Goal: Information Seeking & Learning: Learn about a topic

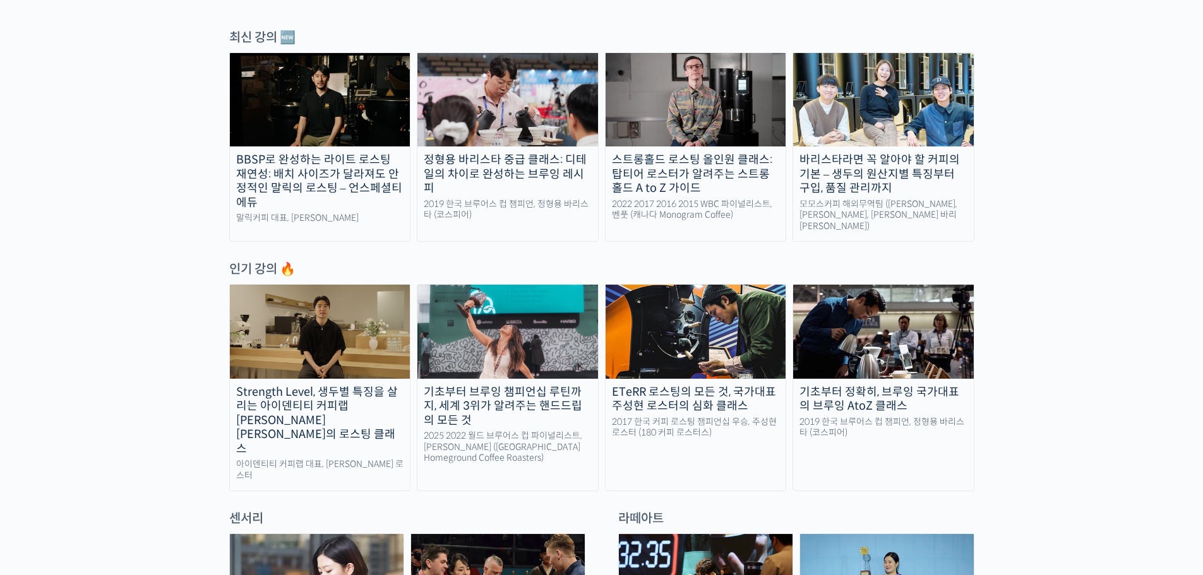
scroll to position [442, 0]
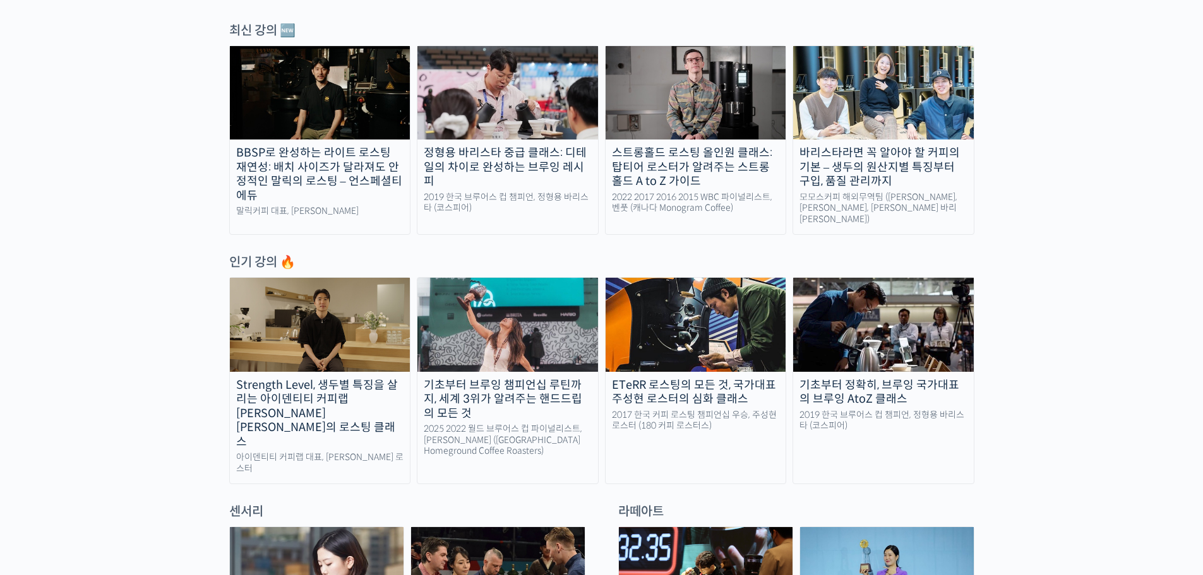
click at [341, 311] on img at bounding box center [320, 324] width 181 height 93
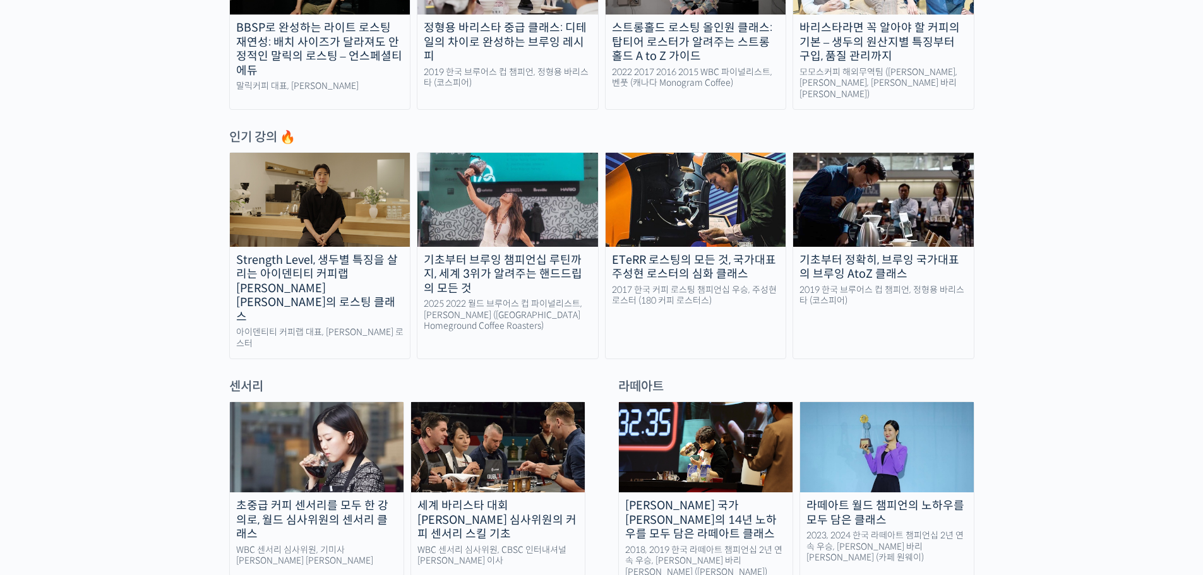
scroll to position [568, 0]
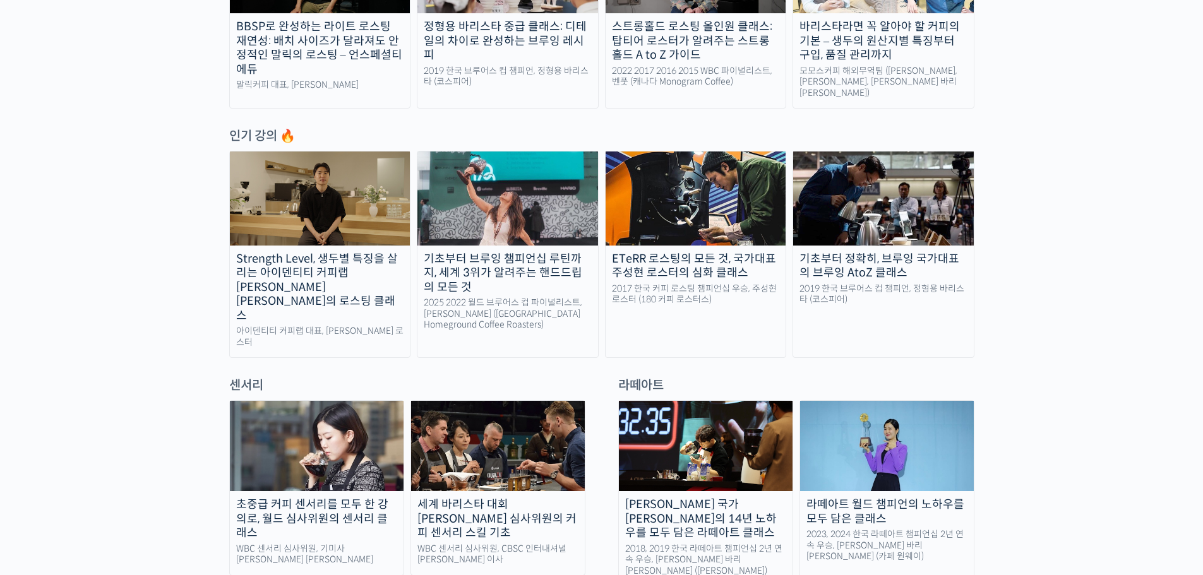
click at [901, 218] on img at bounding box center [883, 197] width 181 height 93
click at [536, 226] on img at bounding box center [507, 197] width 181 height 93
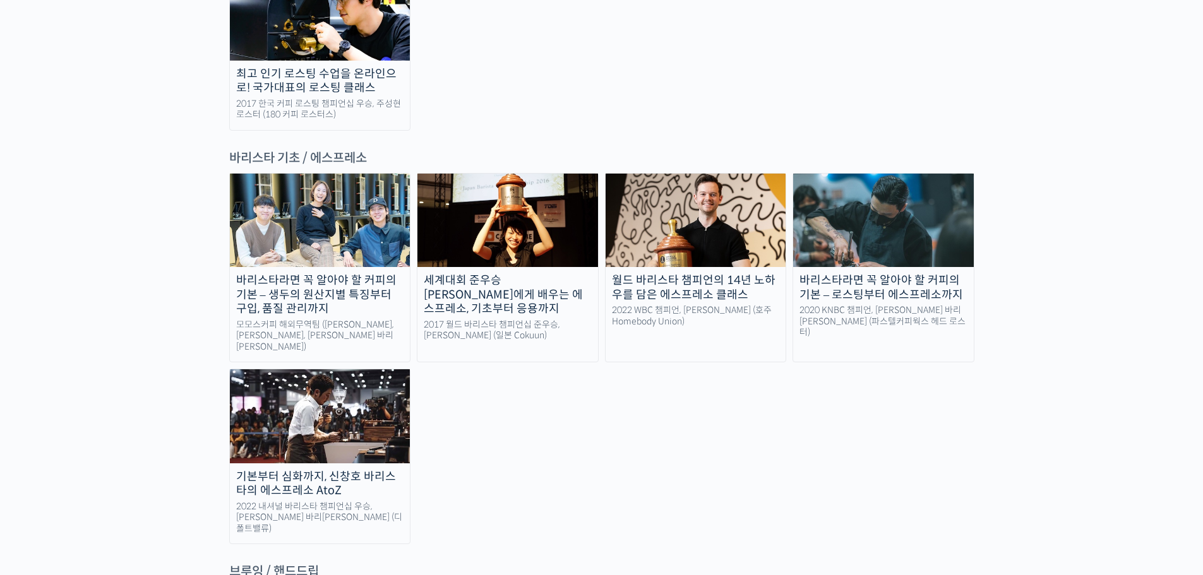
scroll to position [1578, 0]
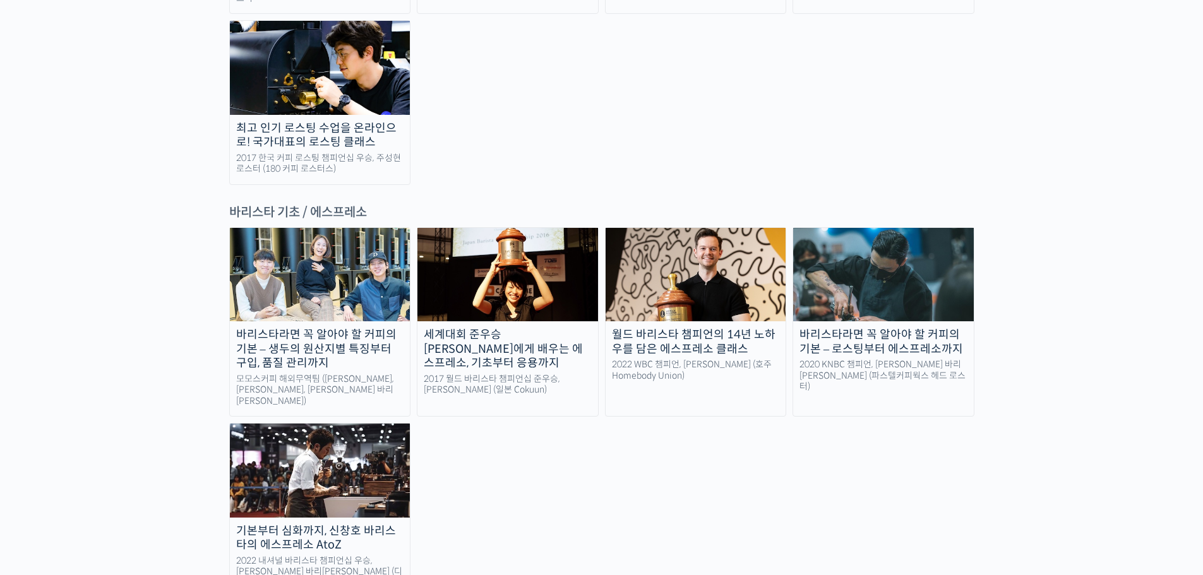
click at [338, 228] on img at bounding box center [320, 274] width 181 height 93
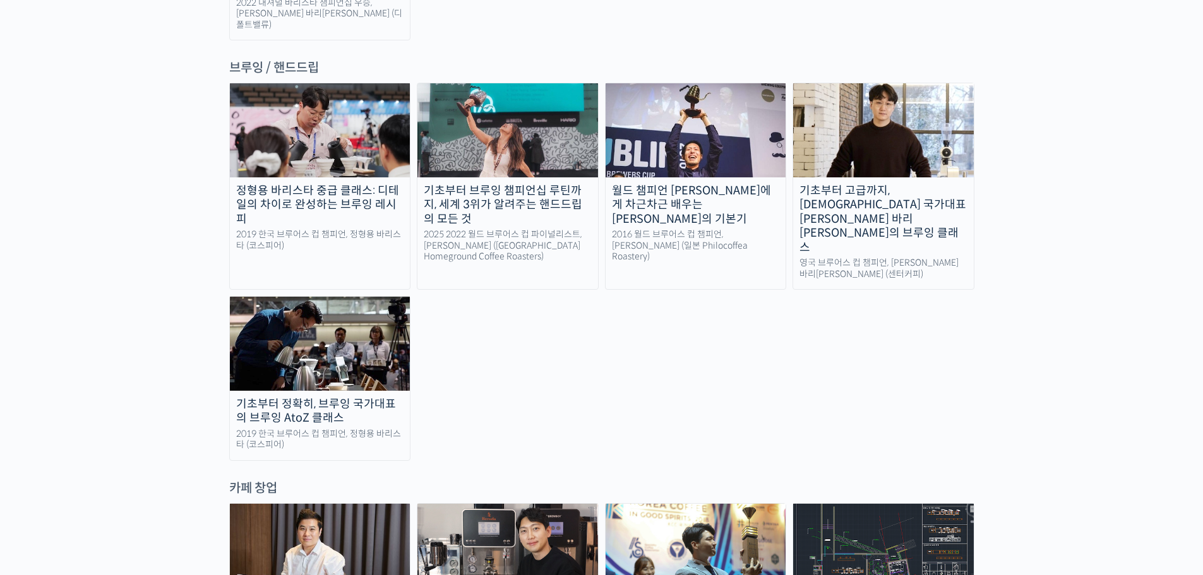
scroll to position [1918, 0]
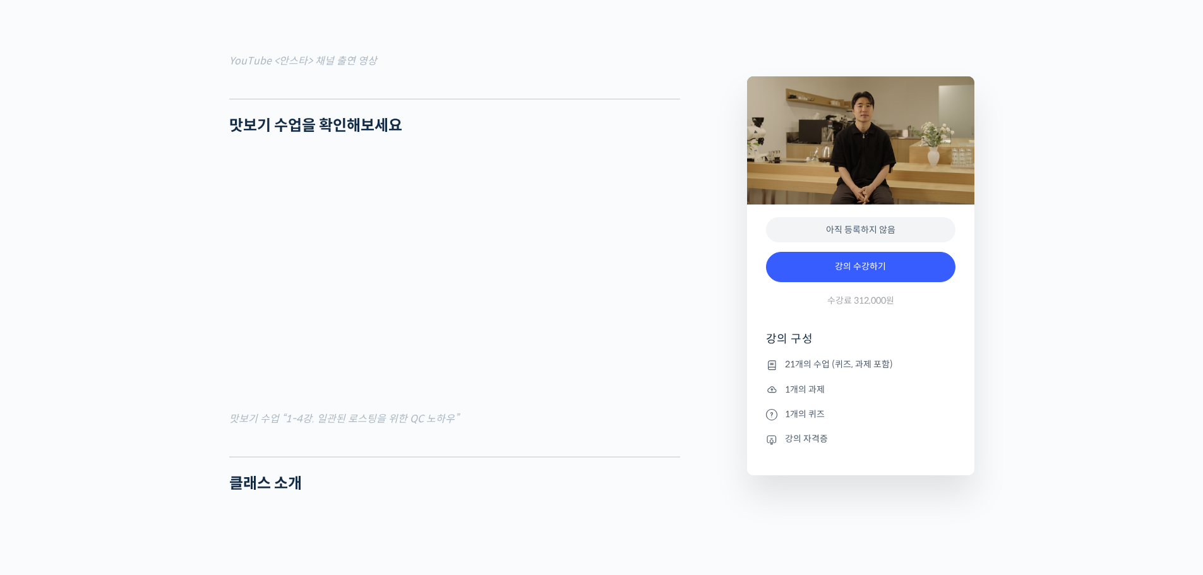
scroll to position [1326, 0]
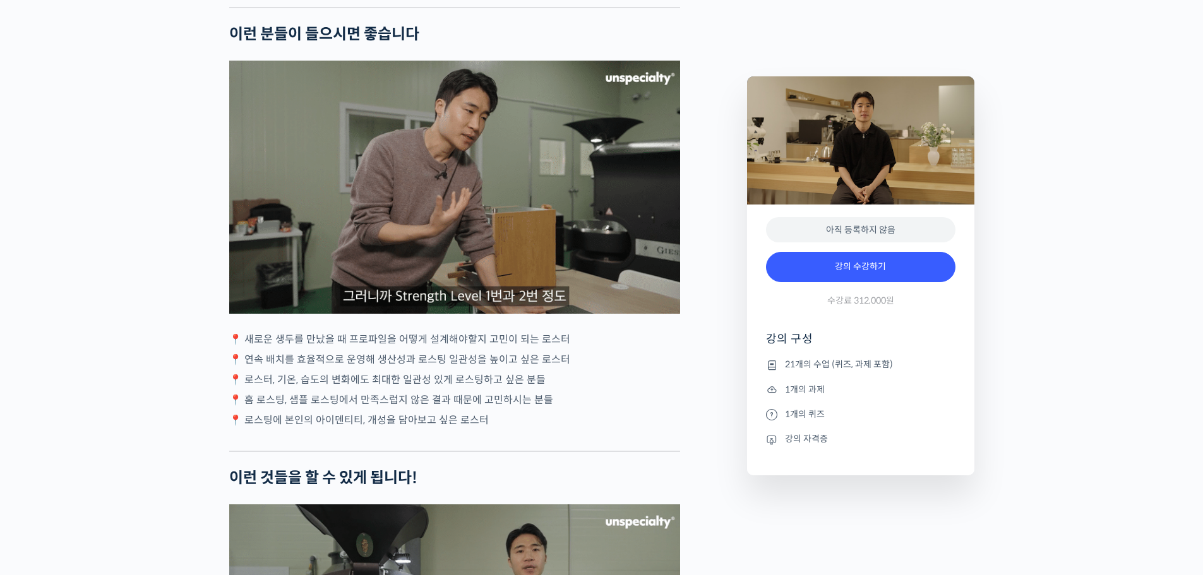
scroll to position [3093, 0]
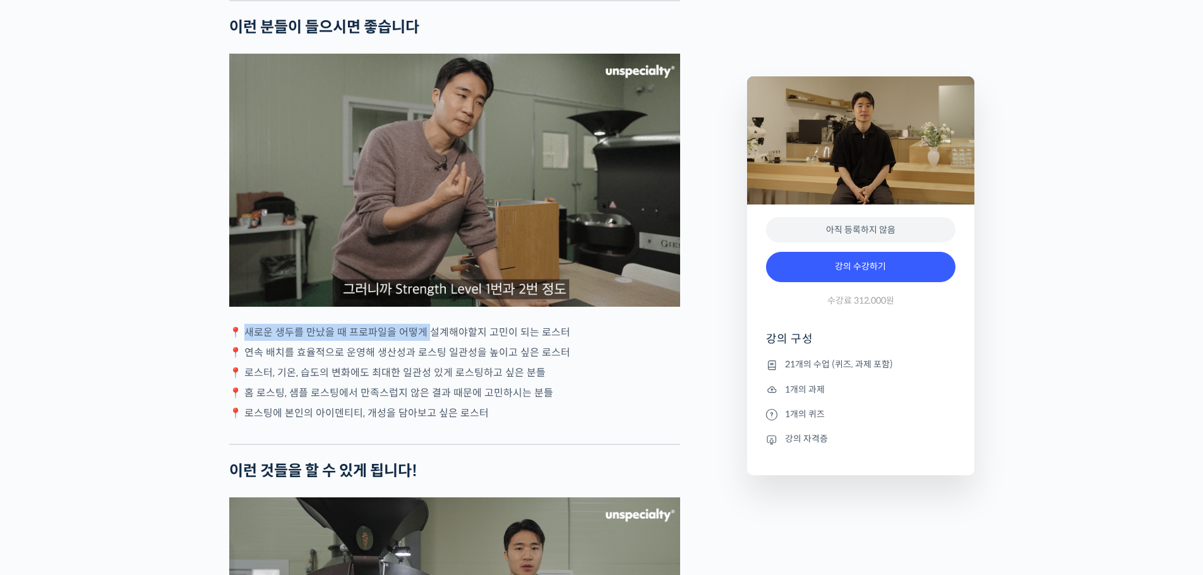
drag, startPoint x: 248, startPoint y: 328, endPoint x: 427, endPoint y: 331, distance: 178.7
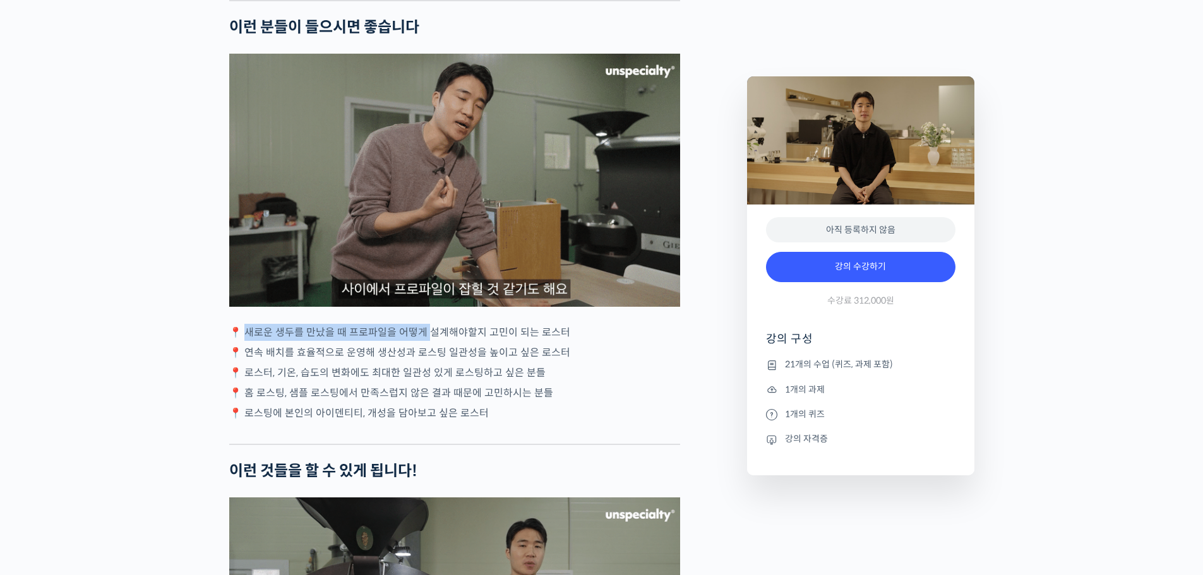
click at [427, 331] on p "📍 새로운 생두를 만났을 때 프로파일을 어떻게 설계해야할지 고민이 되는 로스터" at bounding box center [454, 332] width 451 height 17
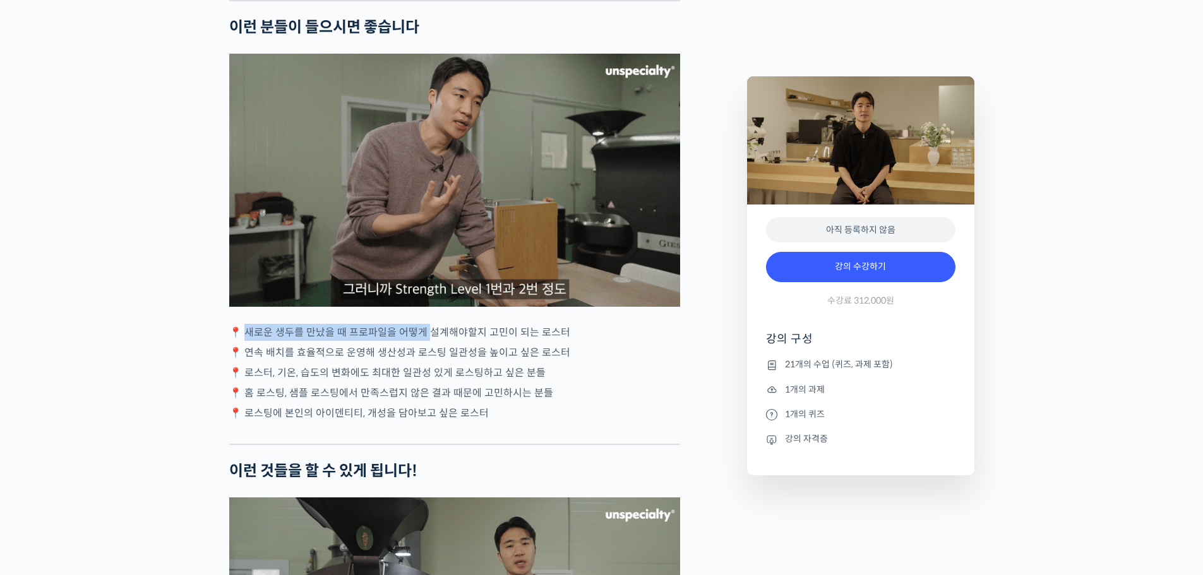
click at [429, 324] on p "📍 새로운 생두를 만났을 때 프로파일을 어떻게 설계해야할지 고민이 되는 로스터" at bounding box center [454, 332] width 451 height 17
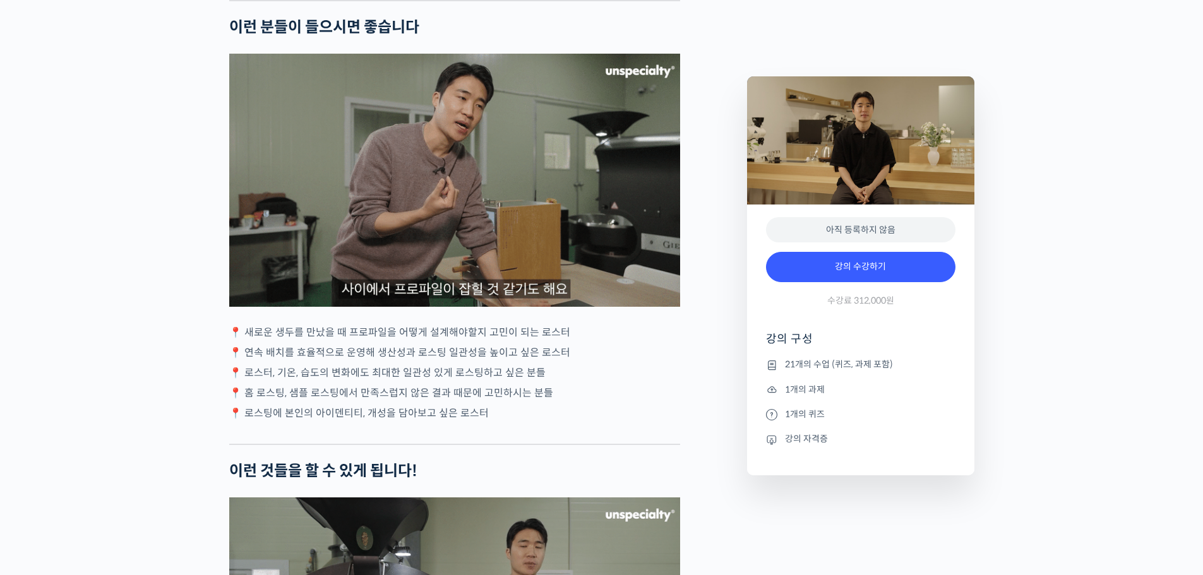
click at [454, 324] on p "📍 새로운 생두를 만났을 때 프로파일을 어떻게 설계해야할지 고민이 되는 로스터" at bounding box center [454, 332] width 451 height 17
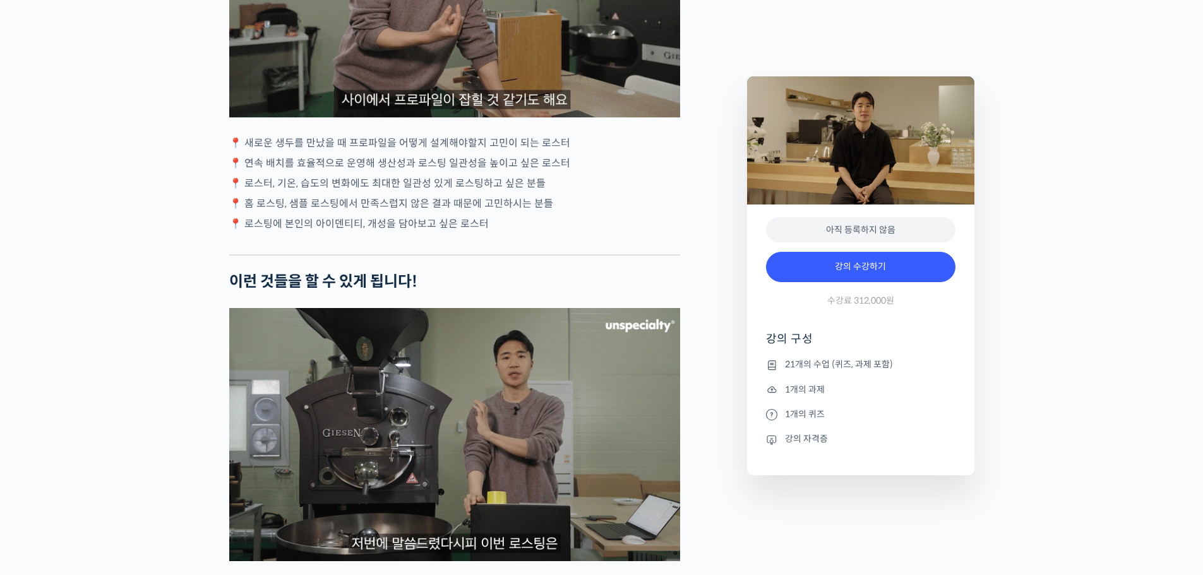
scroll to position [3472, 0]
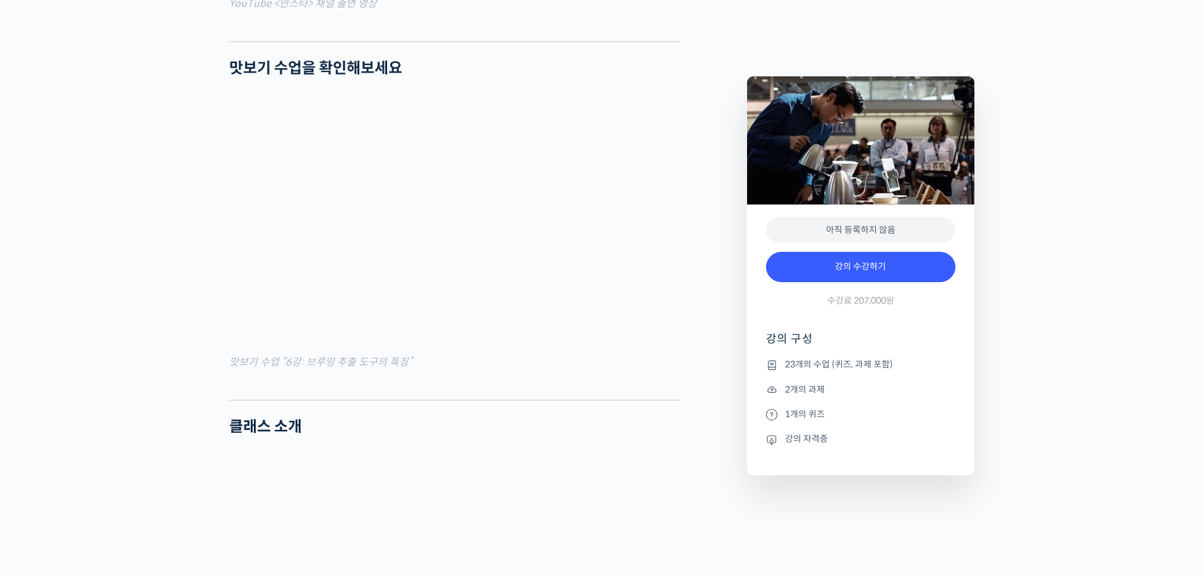
scroll to position [1326, 0]
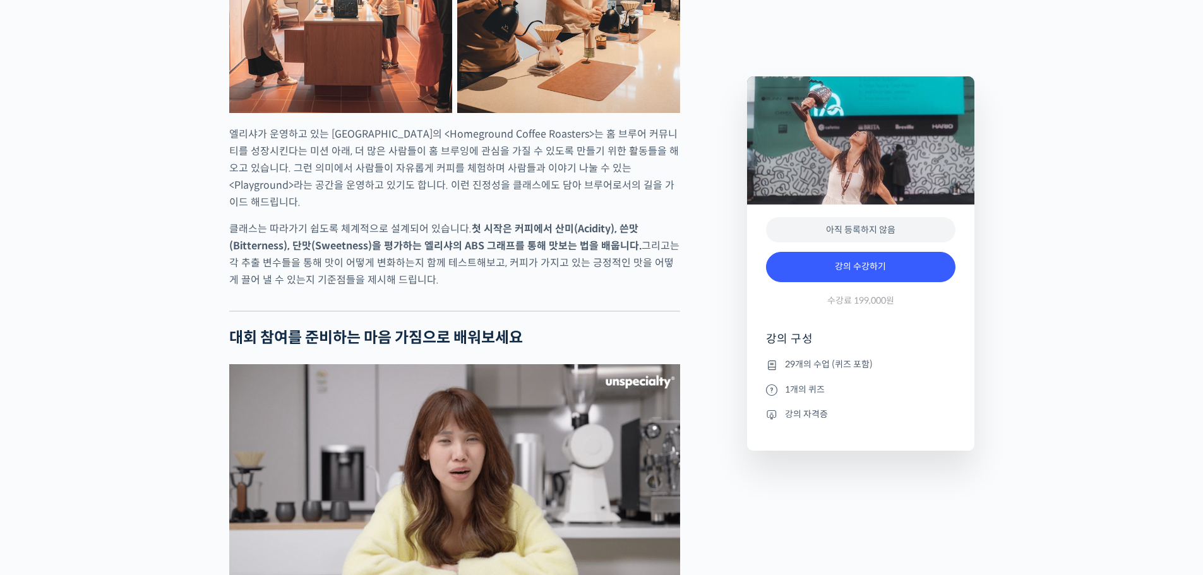
scroll to position [2209, 0]
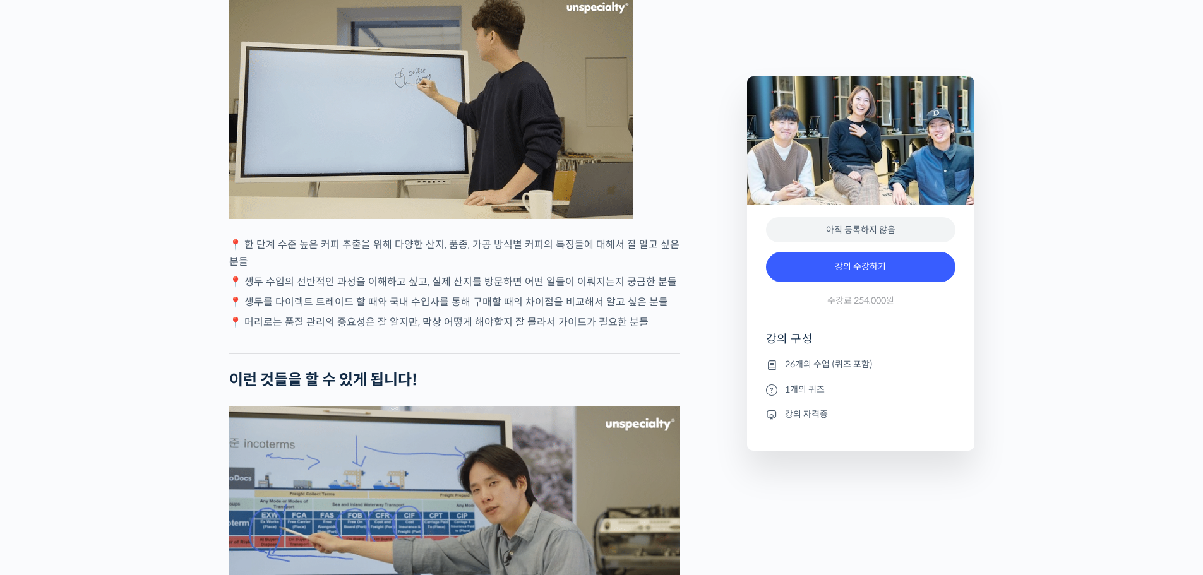
scroll to position [3030, 0]
